Goal: Task Accomplishment & Management: Manage account settings

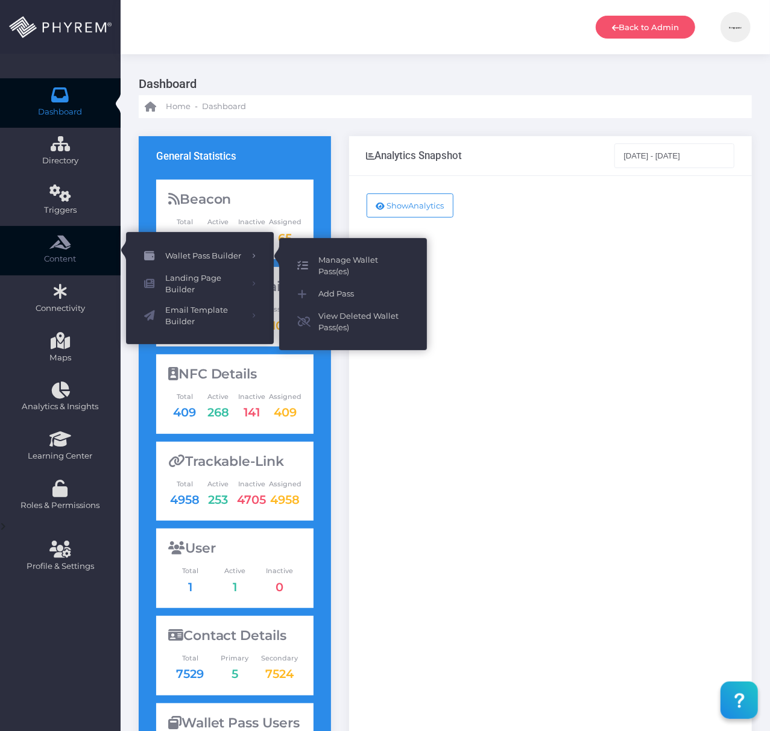
click at [346, 261] on span "Manage Wallet Pass(es)" at bounding box center [363, 266] width 90 height 24
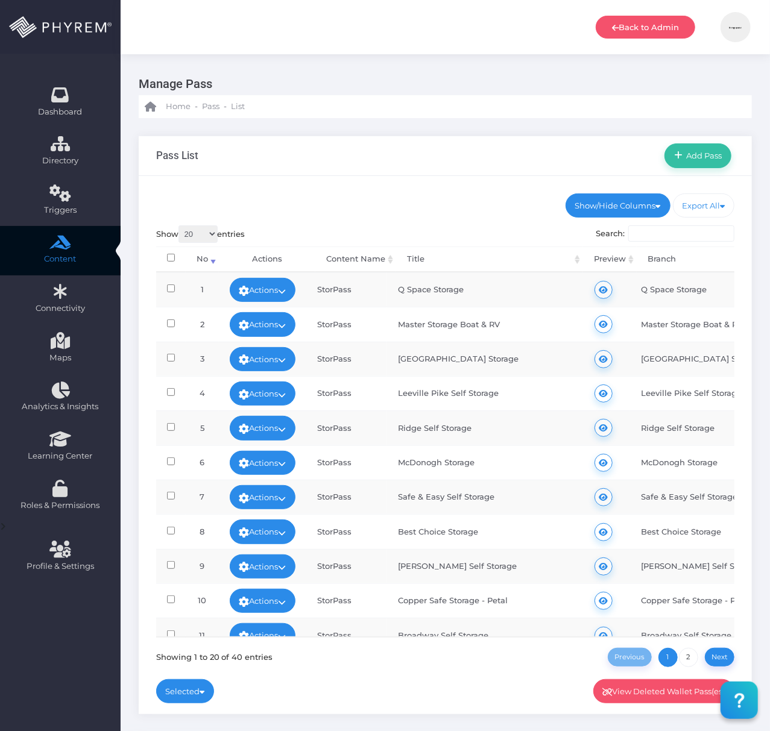
click at [685, 233] on input "Search:" at bounding box center [681, 233] width 106 height 17
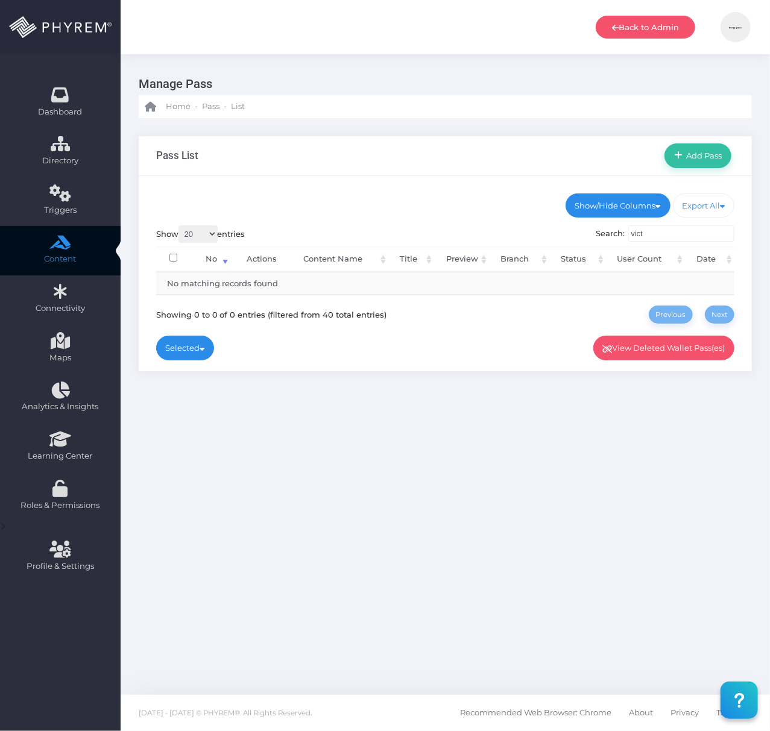
drag, startPoint x: 671, startPoint y: 233, endPoint x: 620, endPoint y: 234, distance: 51.3
click at [620, 234] on label "Search: vict" at bounding box center [664, 233] width 139 height 17
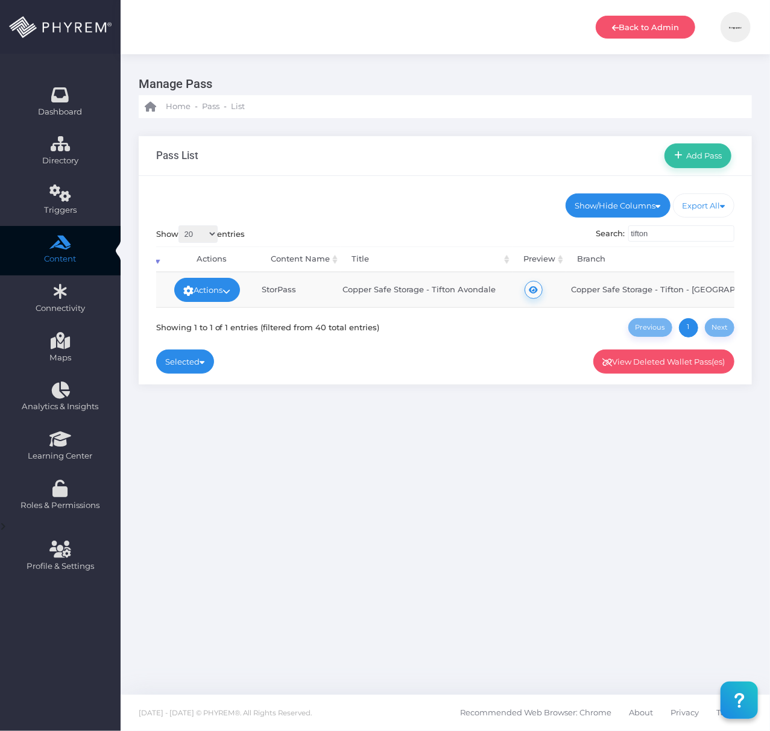
scroll to position [0, 66]
drag, startPoint x: 668, startPoint y: 232, endPoint x: 604, endPoint y: 230, distance: 64.5
click at [604, 230] on label "Search: tifton" at bounding box center [664, 233] width 139 height 17
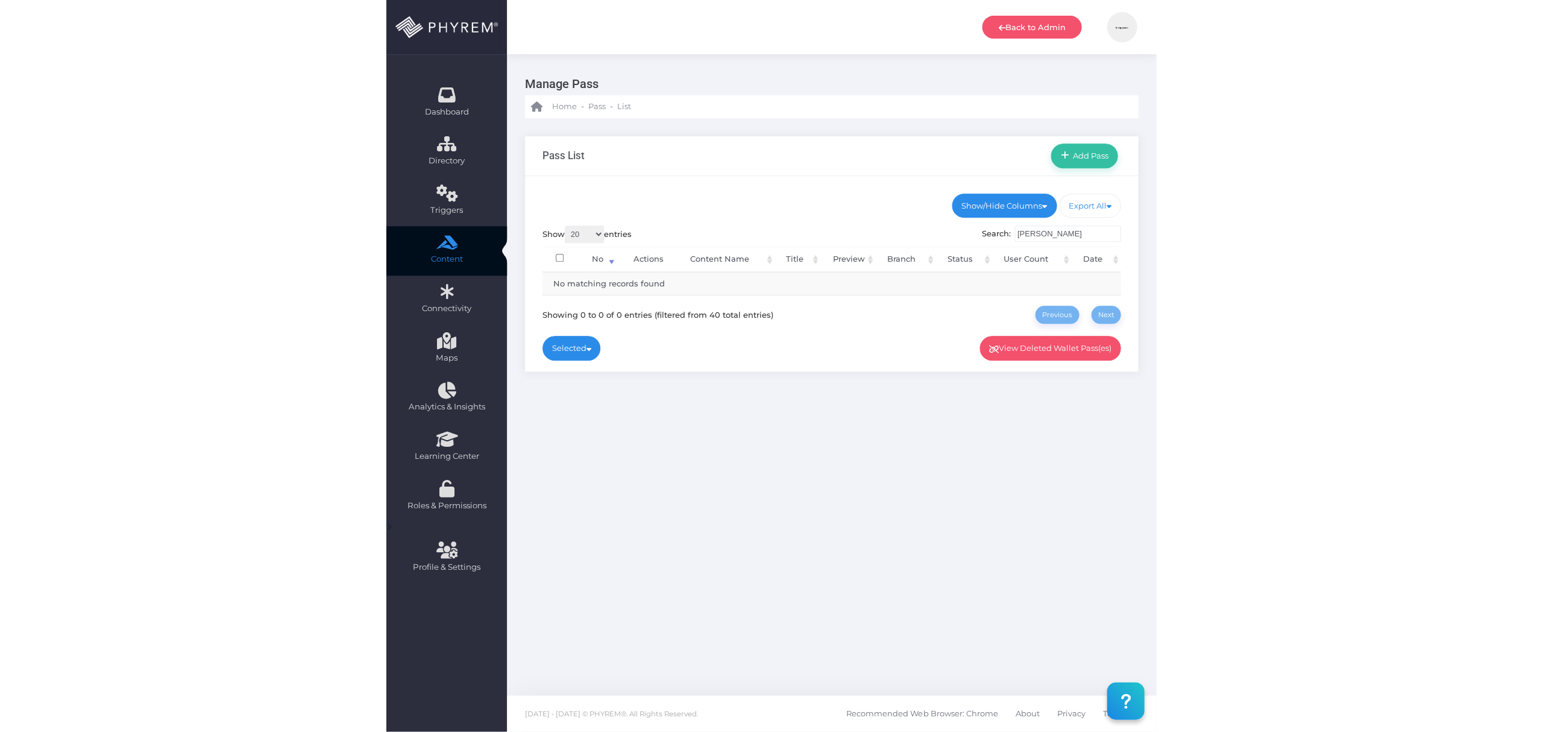
scroll to position [0, 0]
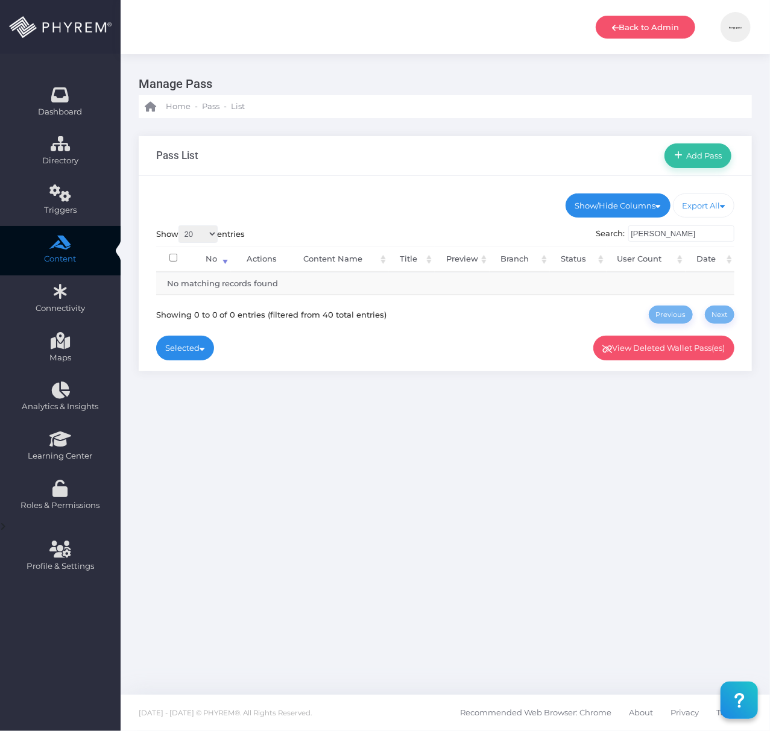
drag, startPoint x: 668, startPoint y: 230, endPoint x: 593, endPoint y: 234, distance: 74.8
click at [593, 234] on div "Show 20 100 300 500 1,000 entries Search: [PERSON_NAME] Processing... No Action…" at bounding box center [445, 274] width 579 height 99
type input "[PERSON_NAME]"
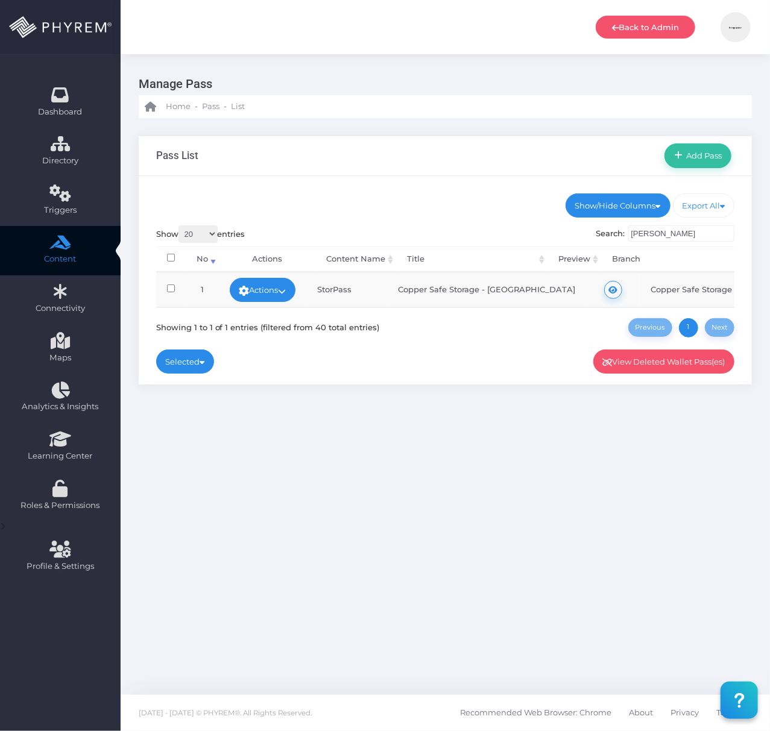
drag, startPoint x: 661, startPoint y: 233, endPoint x: 621, endPoint y: 237, distance: 40.6
click at [621, 237] on label "Search: [PERSON_NAME]" at bounding box center [664, 233] width 139 height 17
click at [510, 476] on div "Manage Pass Home - Pass - List Pass List Add Pass" at bounding box center [445, 374] width 649 height 641
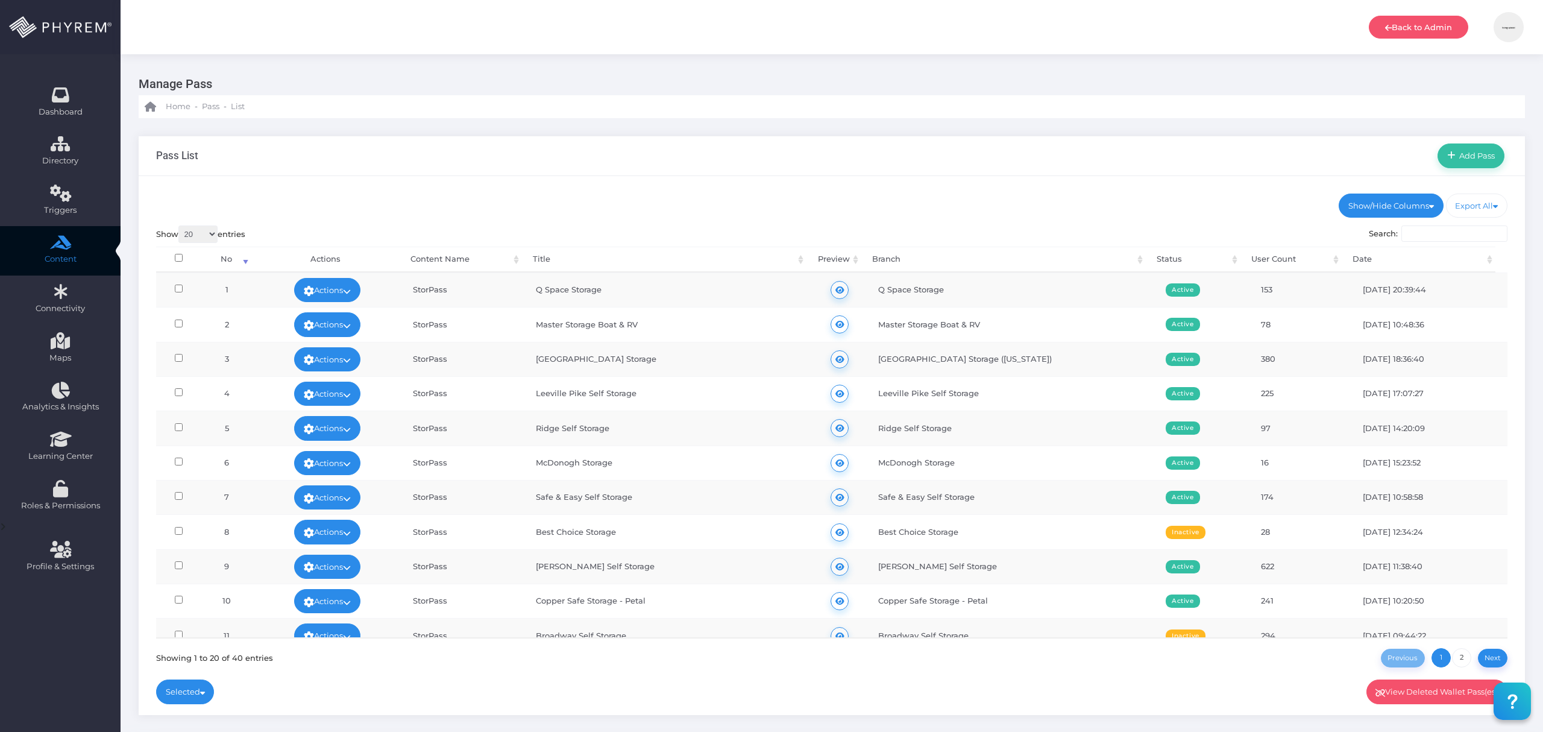
click at [729, 259] on th "Title" at bounding box center [664, 259] width 284 height 26
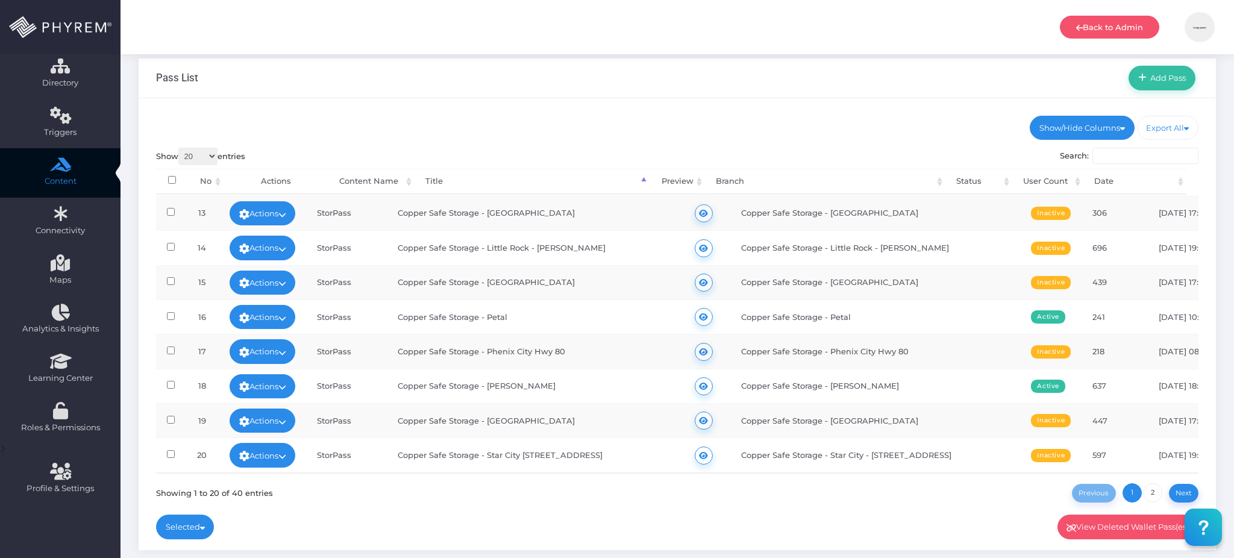
scroll to position [80, 0]
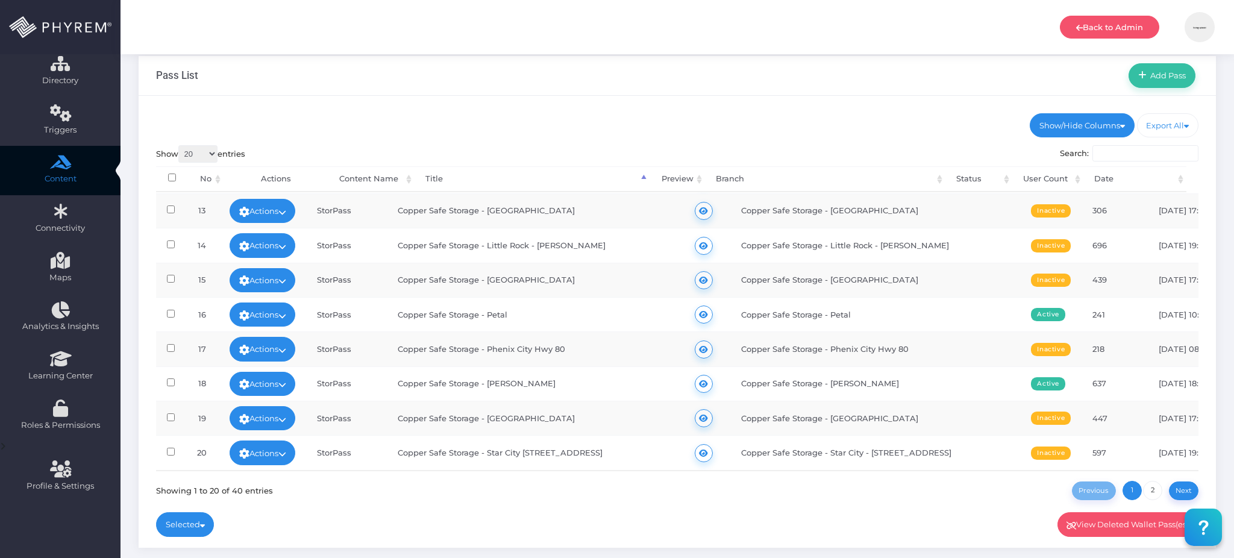
click at [213, 152] on select "20 100 300 500 1,000" at bounding box center [197, 153] width 39 height 17
select select "100"
click at [180, 145] on select "20 100 300 500 1,000" at bounding box center [197, 153] width 39 height 17
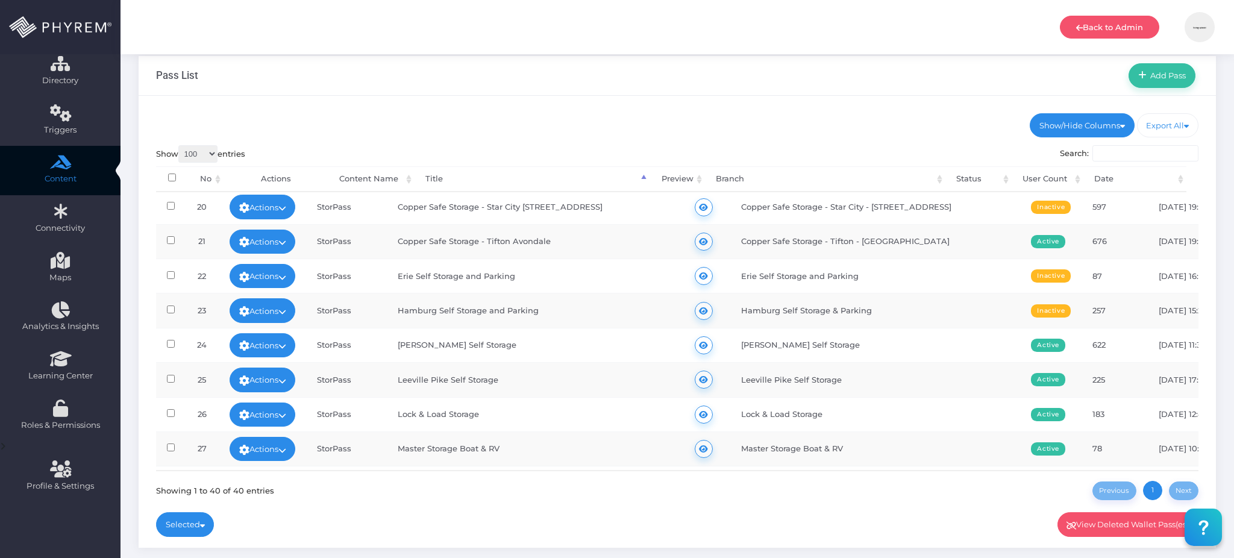
scroll to position [656, 0]
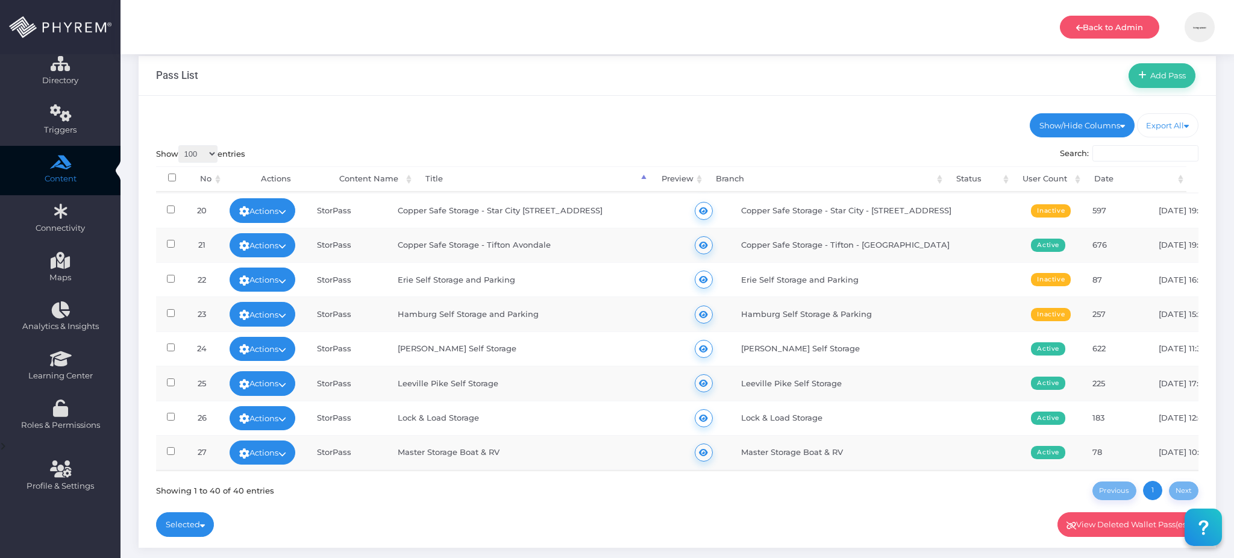
click at [769, 181] on th "Status" at bounding box center [979, 179] width 67 height 26
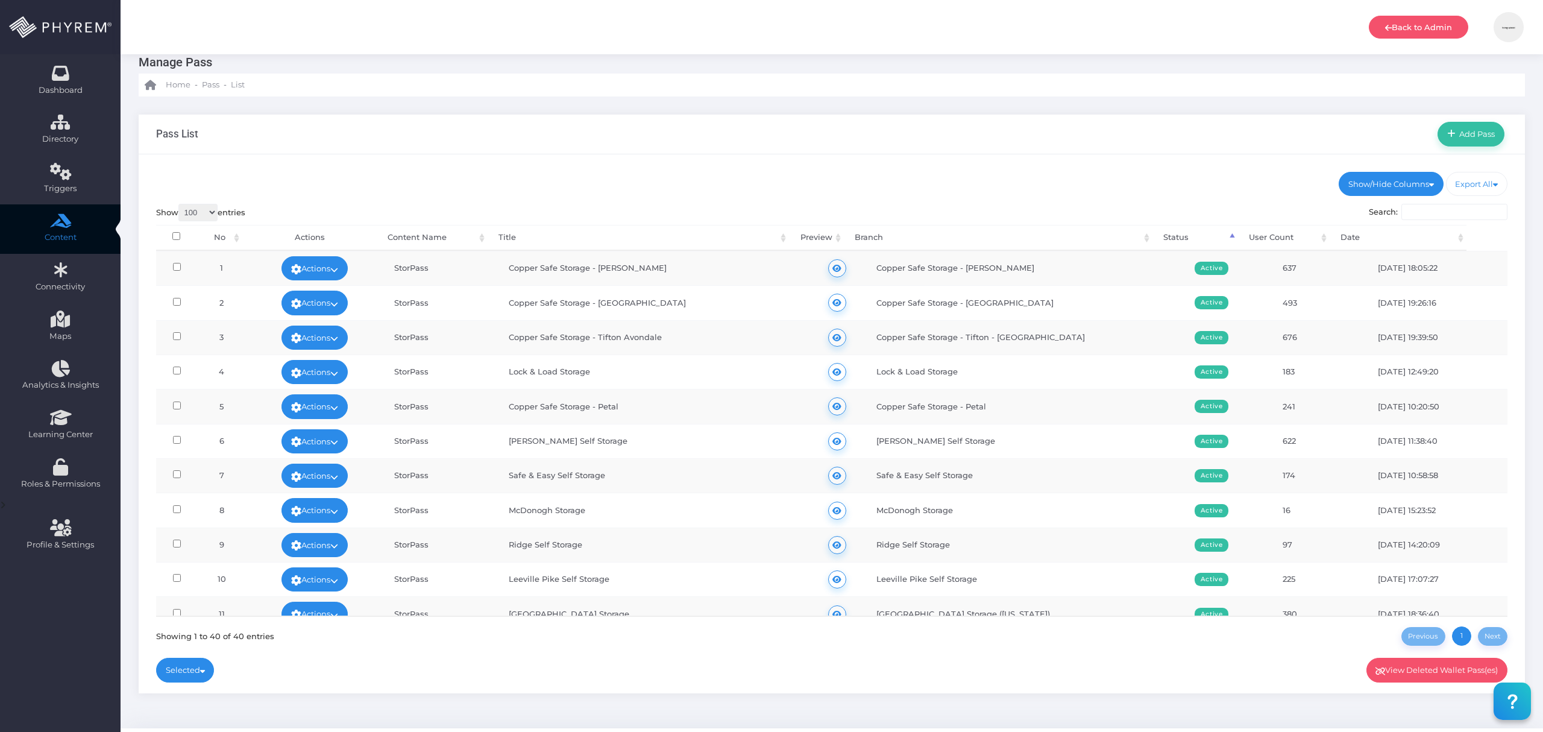
scroll to position [0, 0]
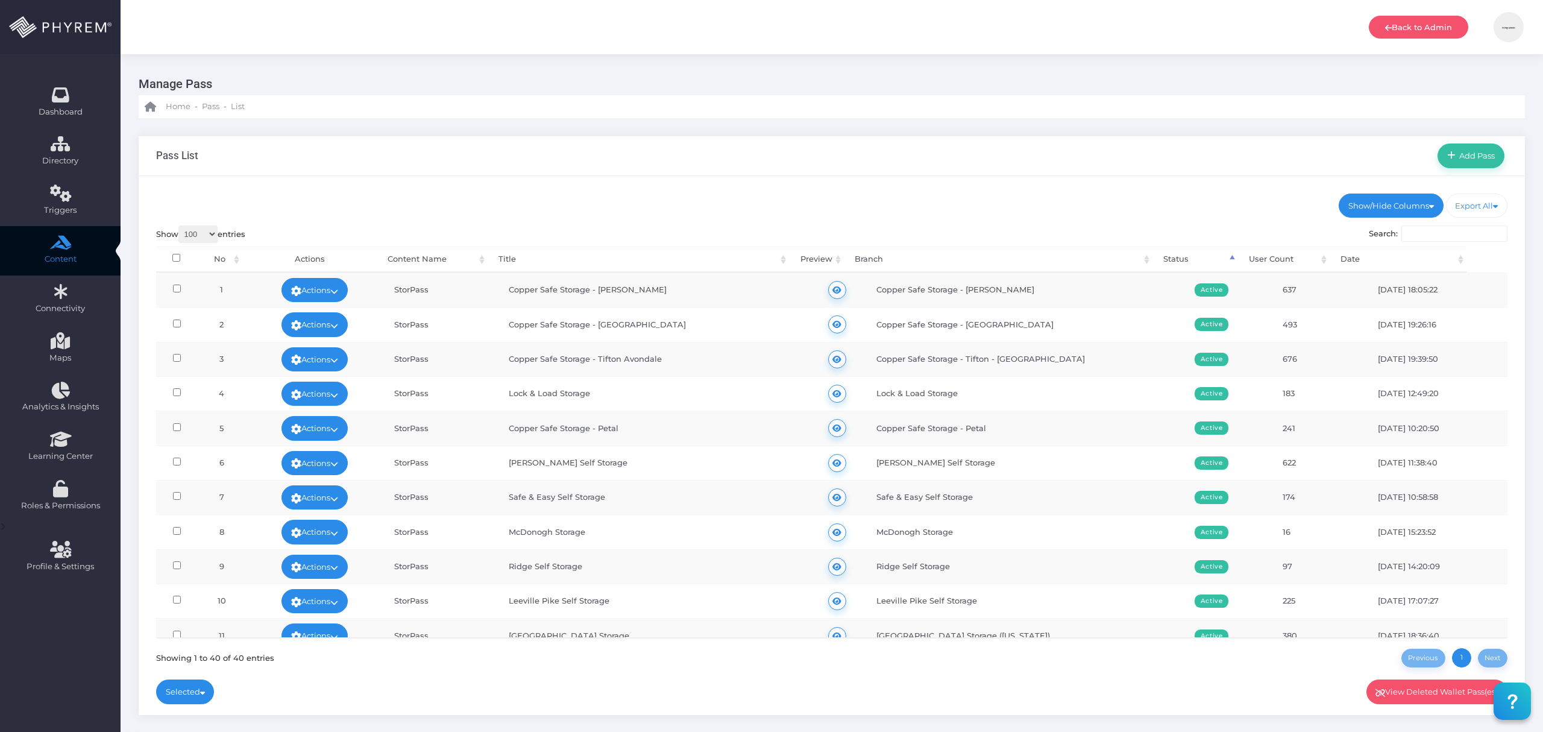
click at [769, 286] on td "Copper Safe Storage - [PERSON_NAME]" at bounding box center [1024, 289] width 318 height 34
click at [769, 335] on td "Copper Safe Storage - [GEOGRAPHIC_DATA]" at bounding box center [1024, 324] width 318 height 34
click at [769, 362] on td "Copper Safe Storage - Tifton - [GEOGRAPHIC_DATA]" at bounding box center [1024, 359] width 318 height 34
click at [769, 397] on td "Lock & Load Storage" at bounding box center [1024, 393] width 318 height 34
click at [769, 417] on td "Copper Safe Storage - Petal" at bounding box center [1024, 427] width 318 height 34
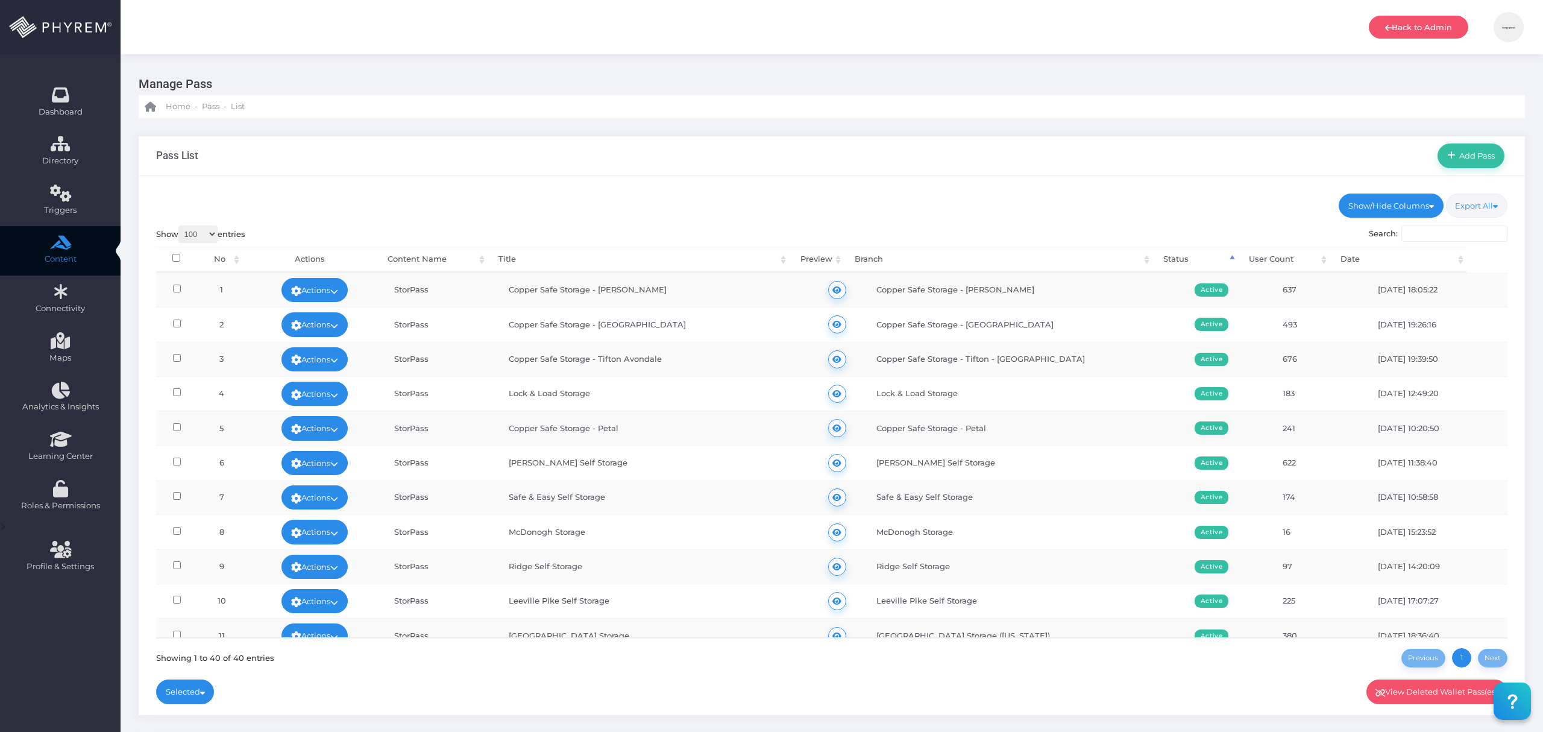
click at [769, 210] on link "Export All" at bounding box center [1477, 205] width 62 height 24
click at [769, 251] on span "CSV" at bounding box center [1456, 247] width 102 height 12
